Goal: Information Seeking & Learning: Learn about a topic

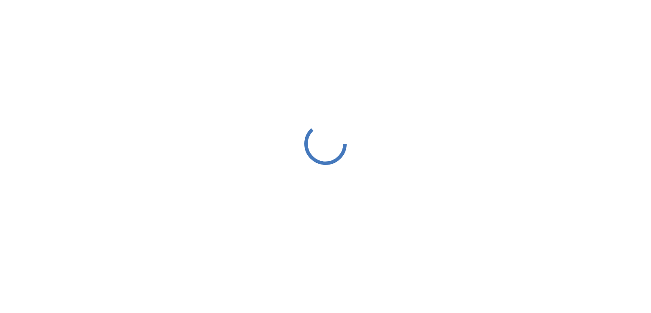
drag, startPoint x: 331, startPoint y: 197, endPoint x: 335, endPoint y: 196, distance: 4.7
click at [334, 196] on div at bounding box center [325, 143] width 651 height 287
click at [336, 199] on div at bounding box center [325, 143] width 651 height 287
click at [336, 200] on div at bounding box center [325, 143] width 651 height 287
click at [334, 199] on div at bounding box center [325, 143] width 651 height 287
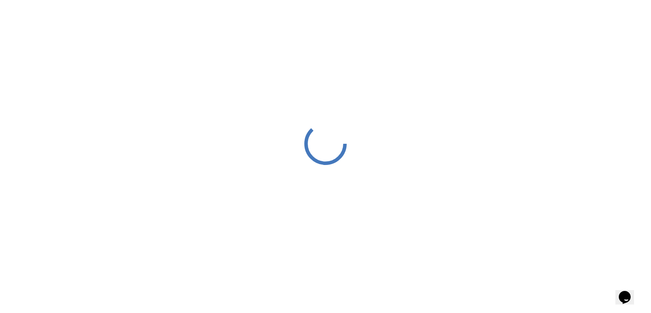
click at [334, 202] on div at bounding box center [325, 143] width 651 height 287
click at [333, 202] on div at bounding box center [325, 143] width 651 height 287
click at [331, 202] on div at bounding box center [325, 143] width 651 height 287
click at [330, 202] on div at bounding box center [325, 143] width 651 height 287
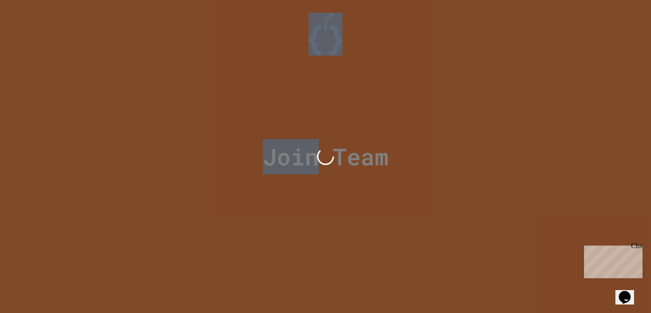
click at [329, 201] on div at bounding box center [325, 156] width 651 height 313
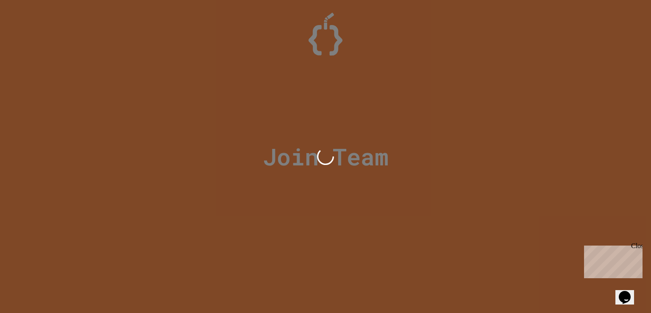
click at [327, 200] on div at bounding box center [325, 156] width 651 height 313
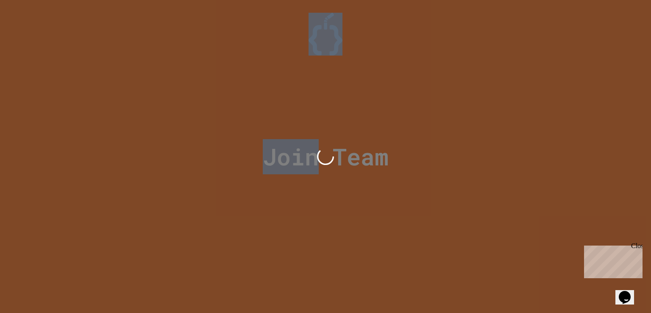
drag, startPoint x: 327, startPoint y: 200, endPoint x: 321, endPoint y: 197, distance: 7.4
click at [321, 197] on div at bounding box center [325, 156] width 651 height 313
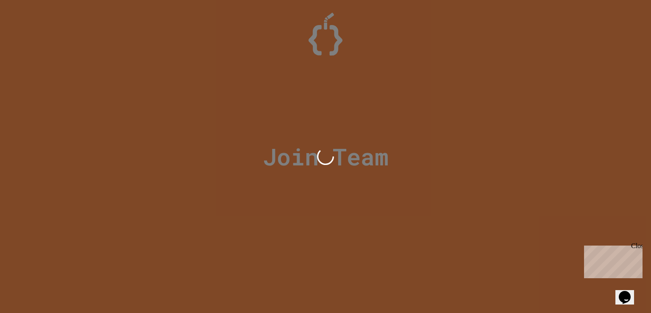
click at [322, 198] on div at bounding box center [325, 156] width 651 height 313
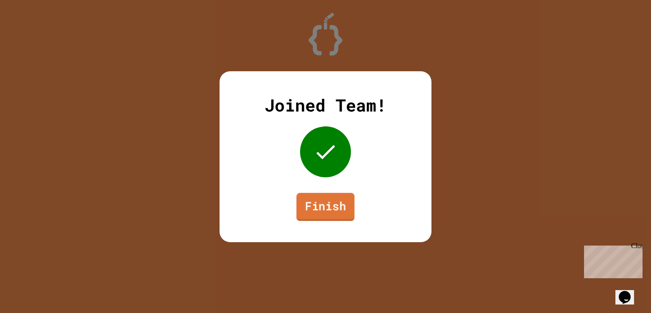
click at [326, 201] on link "Finish" at bounding box center [325, 207] width 58 height 28
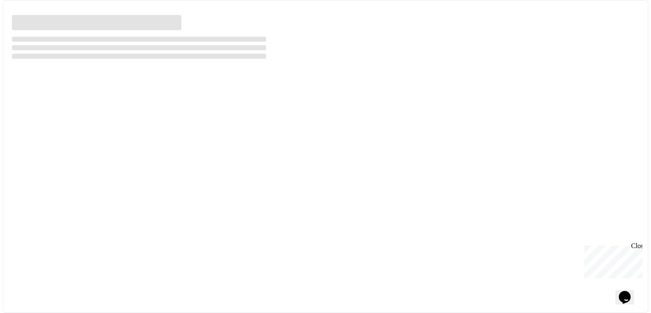
click at [327, 202] on div at bounding box center [326, 156] width 646 height 313
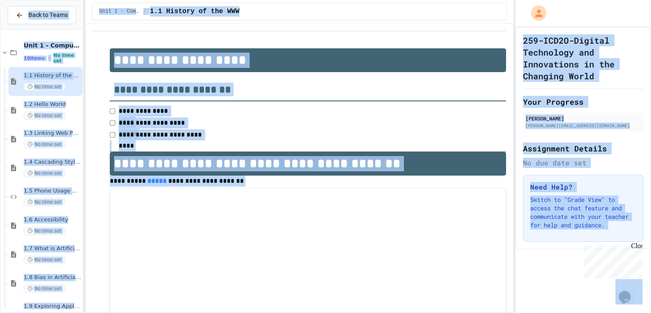
click at [87, 170] on div "**********" at bounding box center [299, 168] width 429 height 290
click at [66, 173] on div "No time set" at bounding box center [52, 173] width 57 height 8
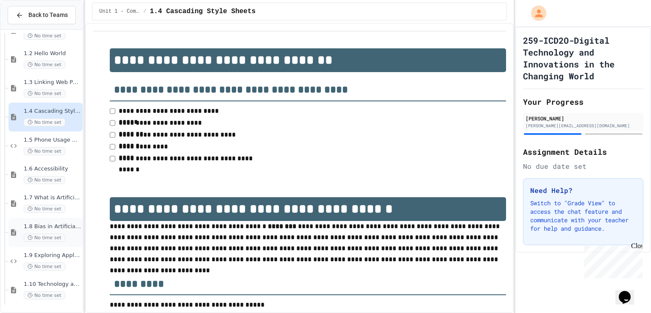
click at [40, 244] on div "1.8 Bias in Artificial Intelligence No time set" at bounding box center [45, 232] width 74 height 29
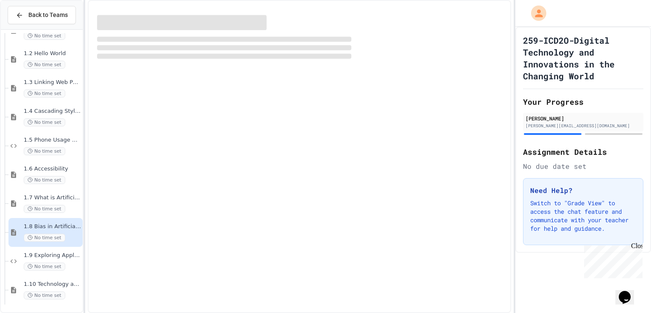
scroll to position [41, 0]
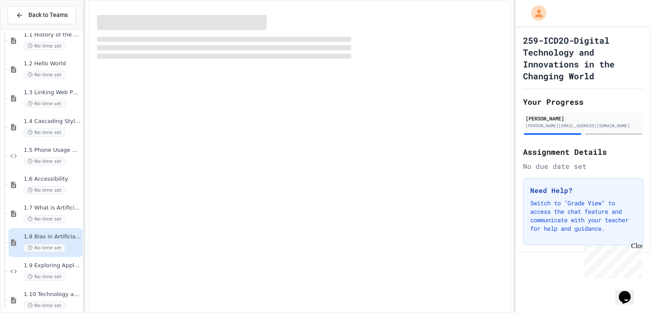
click at [43, 249] on div "Unit 1 - Computational Thinking and Making Connections 10 items • No time set 1…" at bounding box center [42, 171] width 82 height 276
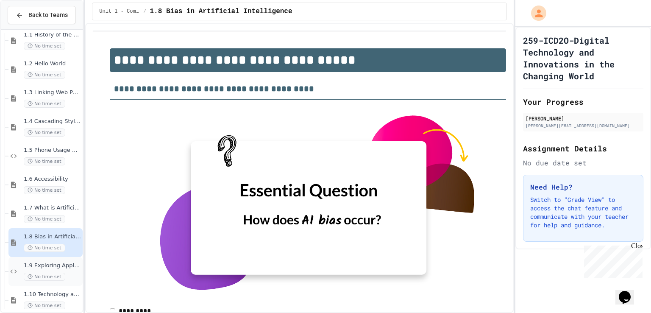
click at [56, 265] on span "1.9 Exploring Applications, Careers, and Connections in the Digital World" at bounding box center [52, 265] width 57 height 7
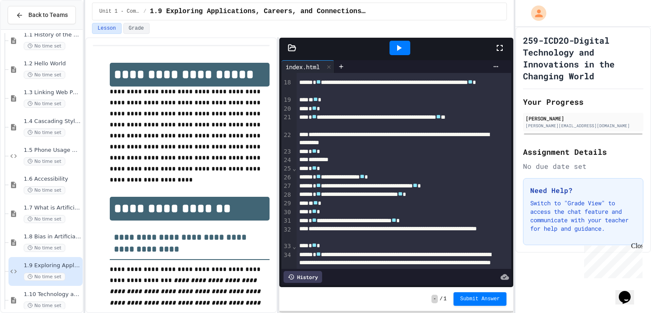
scroll to position [388, 0]
